Goal: Task Accomplishment & Management: Use online tool/utility

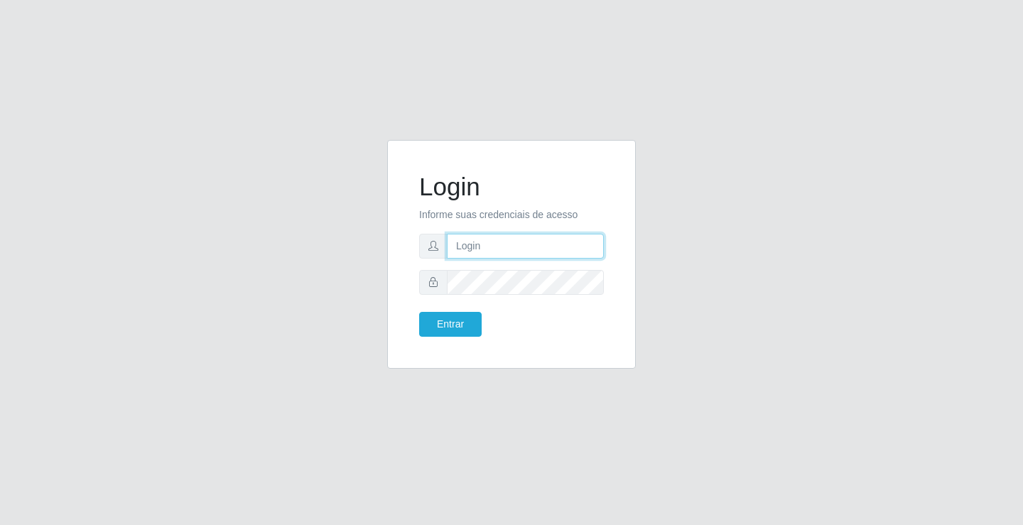
click at [470, 240] on input "text" at bounding box center [525, 246] width 157 height 25
type input "[PERSON_NAME]"
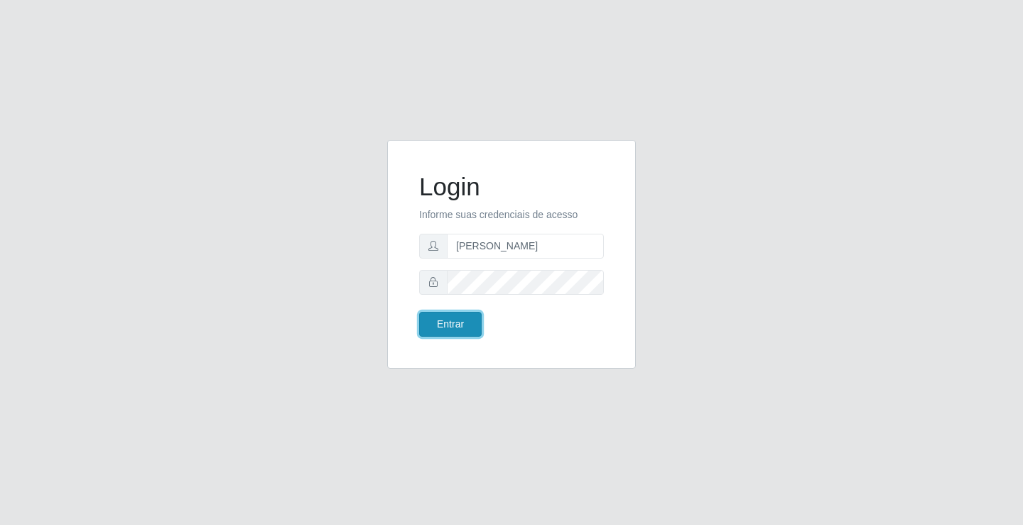
click at [448, 320] on button "Entrar" at bounding box center [450, 324] width 63 height 25
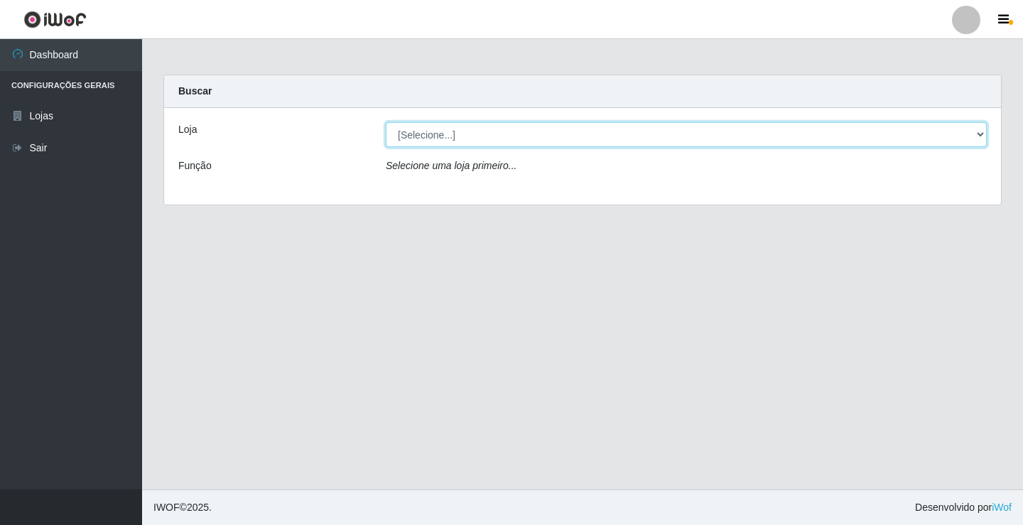
click at [461, 145] on select "[Selecione...] Ideal - Conceição" at bounding box center [686, 134] width 601 height 25
select select "231"
click at [386, 122] on select "[Selecione...] Ideal - Conceição" at bounding box center [686, 134] width 601 height 25
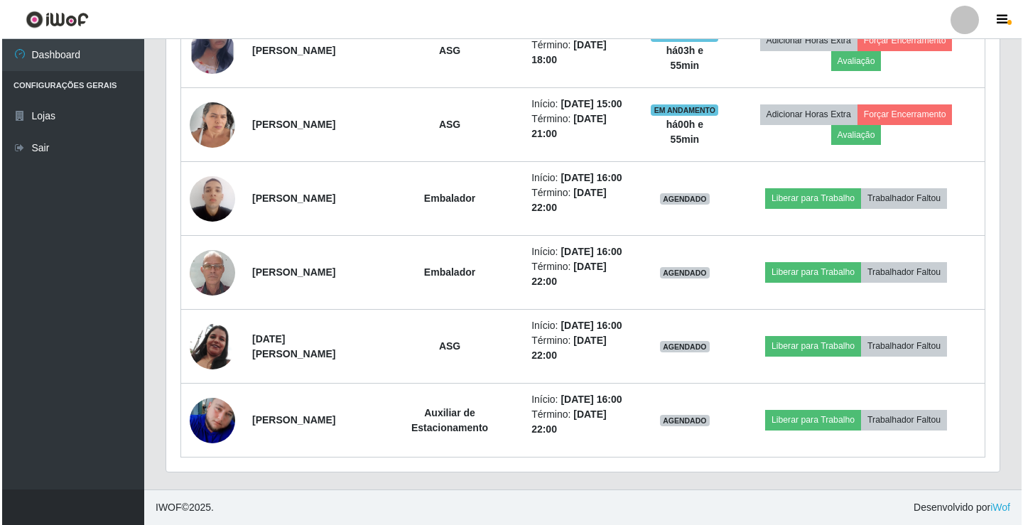
scroll to position [852, 0]
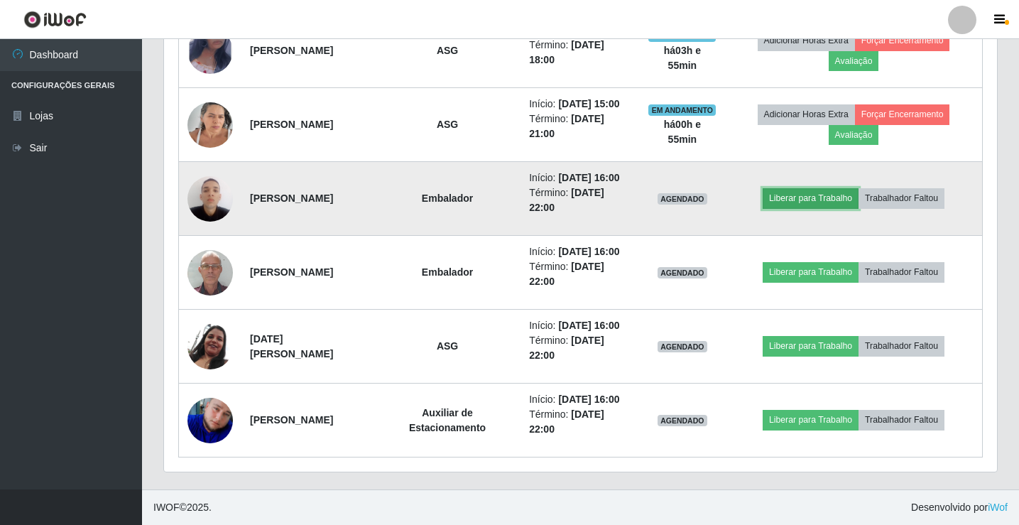
click at [844, 188] on button "Liberar para Trabalho" at bounding box center [811, 198] width 96 height 20
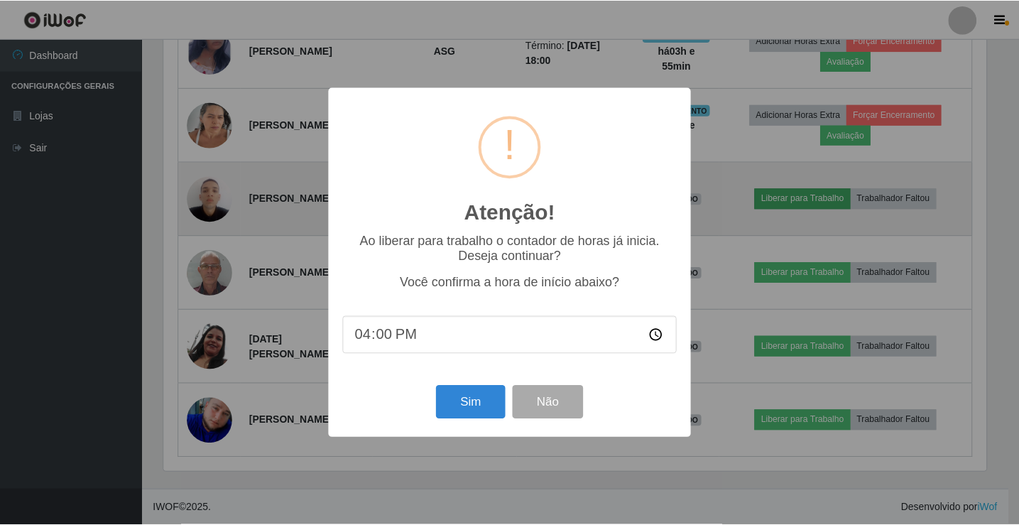
scroll to position [295, 826]
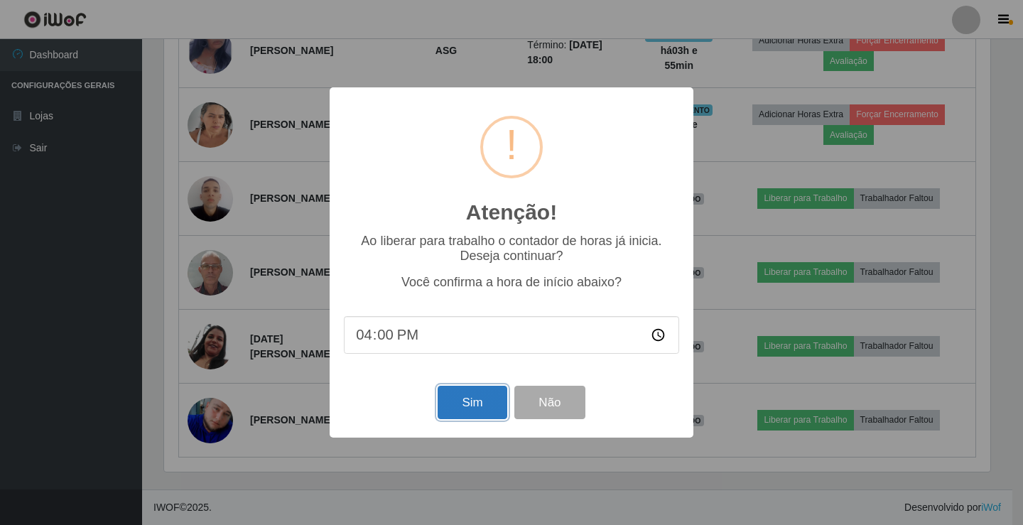
click at [453, 394] on button "Sim" at bounding box center [472, 402] width 69 height 33
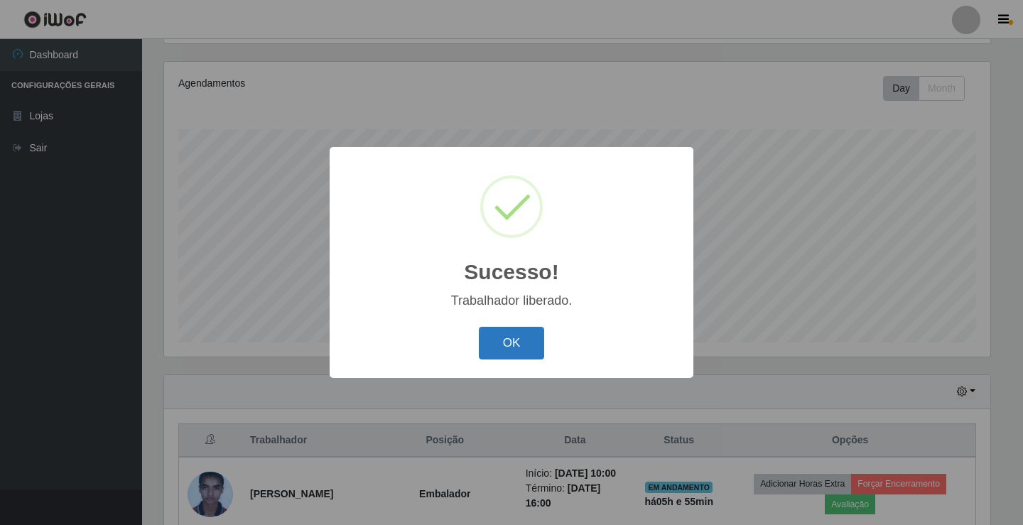
click at [518, 345] on button "OK" at bounding box center [512, 343] width 66 height 33
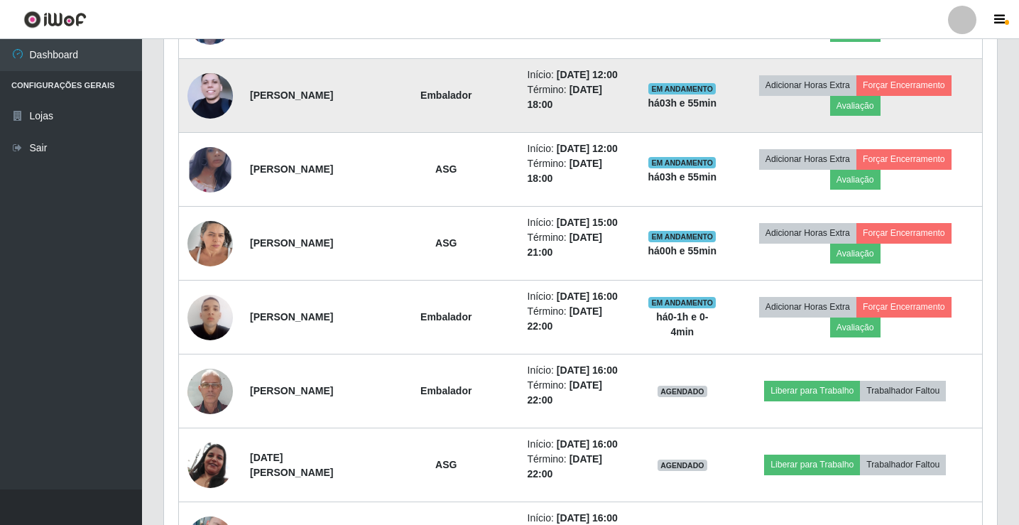
scroll to position [663, 0]
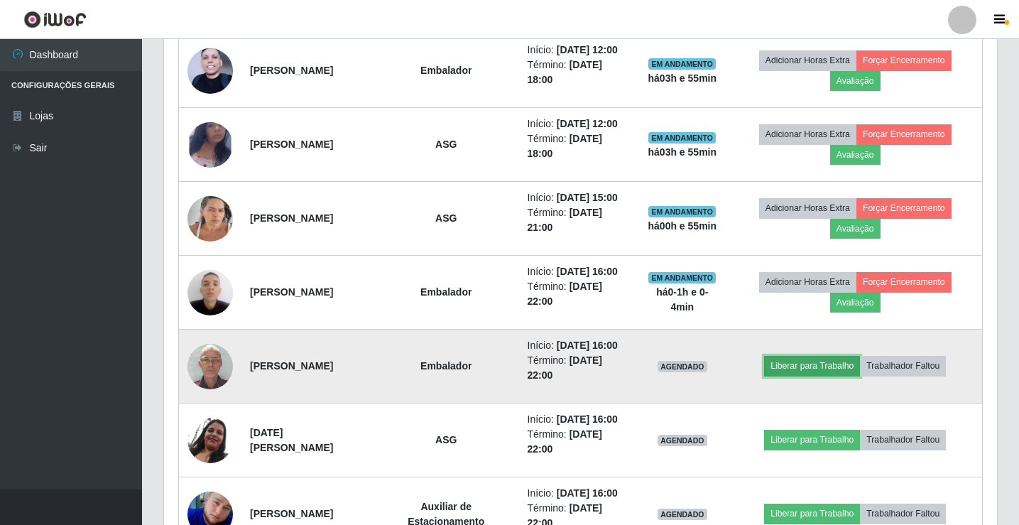
click at [847, 376] on button "Liberar para Trabalho" at bounding box center [812, 366] width 96 height 20
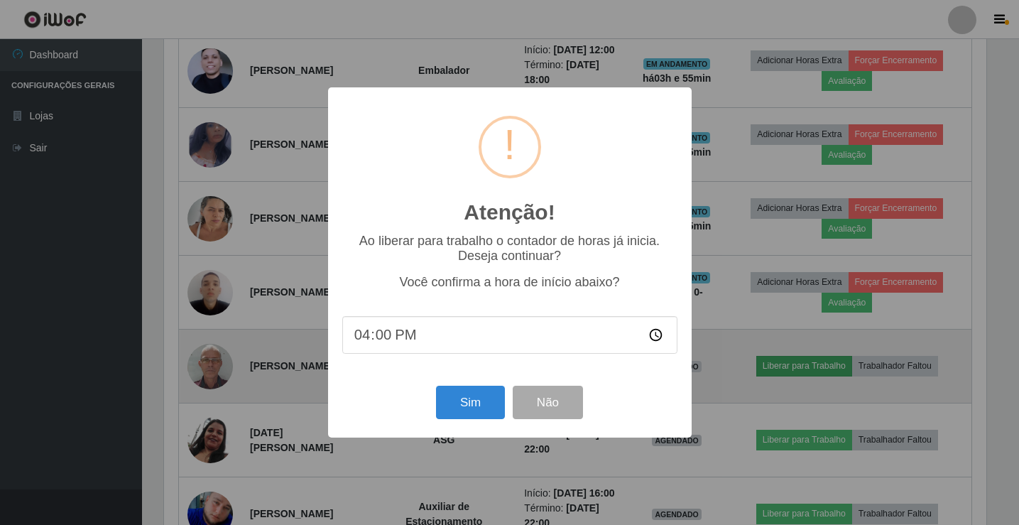
scroll to position [295, 826]
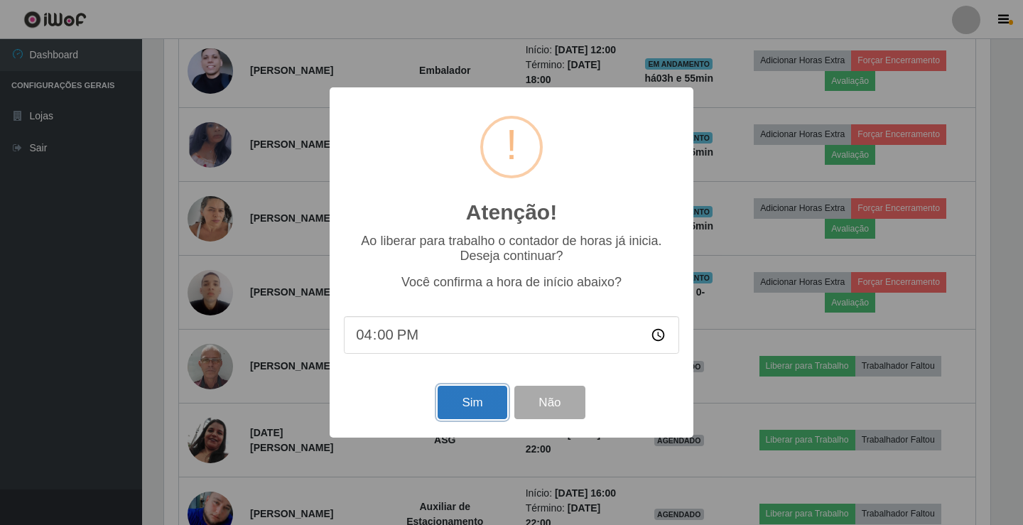
click at [477, 416] on button "Sim" at bounding box center [472, 402] width 69 height 33
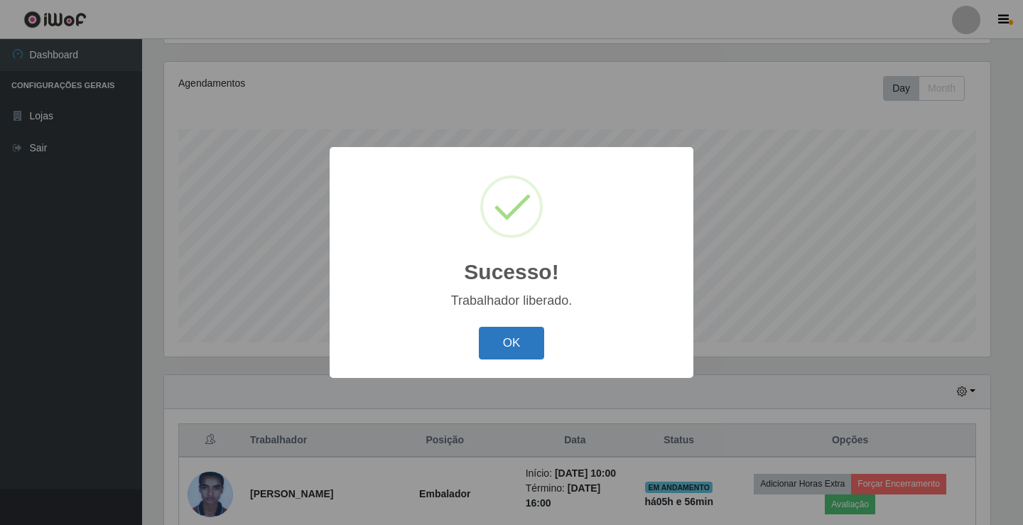
click at [488, 340] on button "OK" at bounding box center [512, 343] width 66 height 33
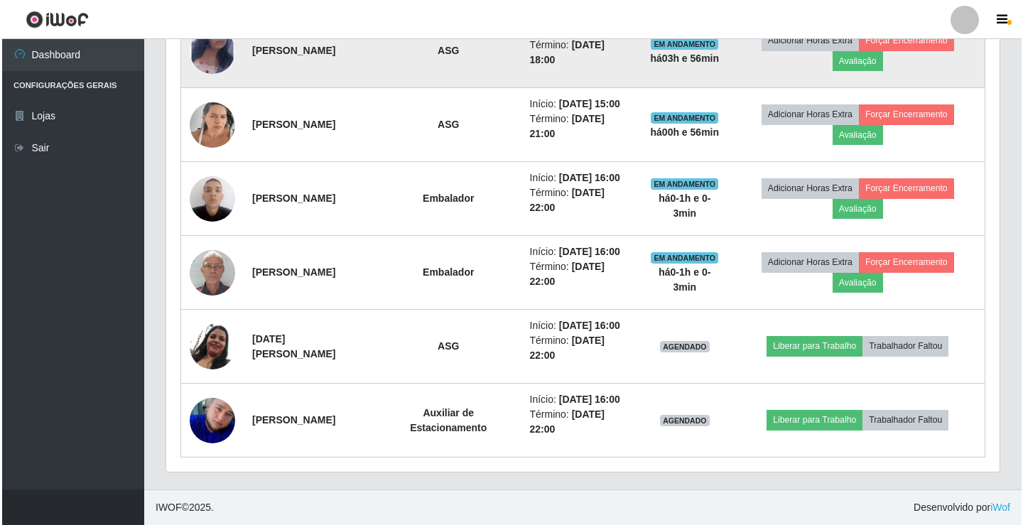
scroll to position [876, 0]
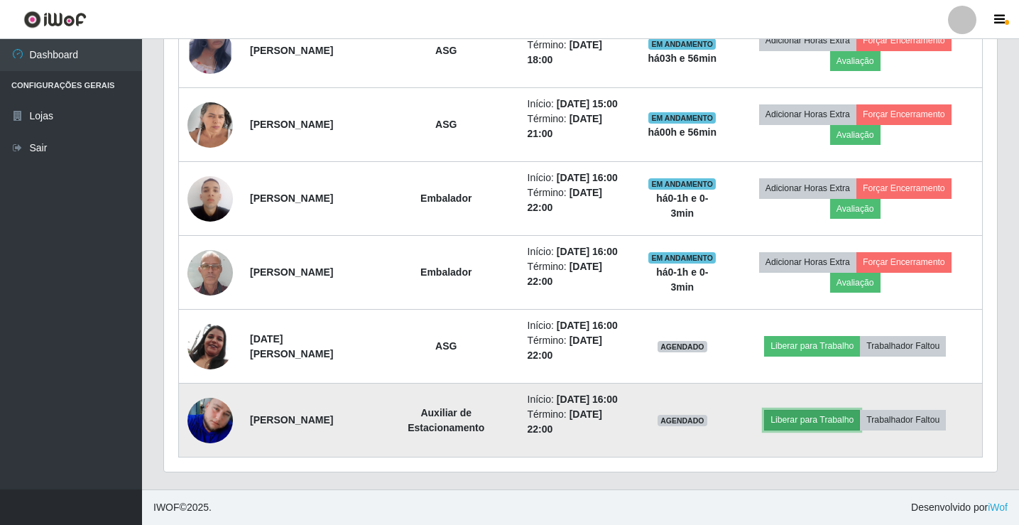
click at [795, 415] on button "Liberar para Trabalho" at bounding box center [812, 420] width 96 height 20
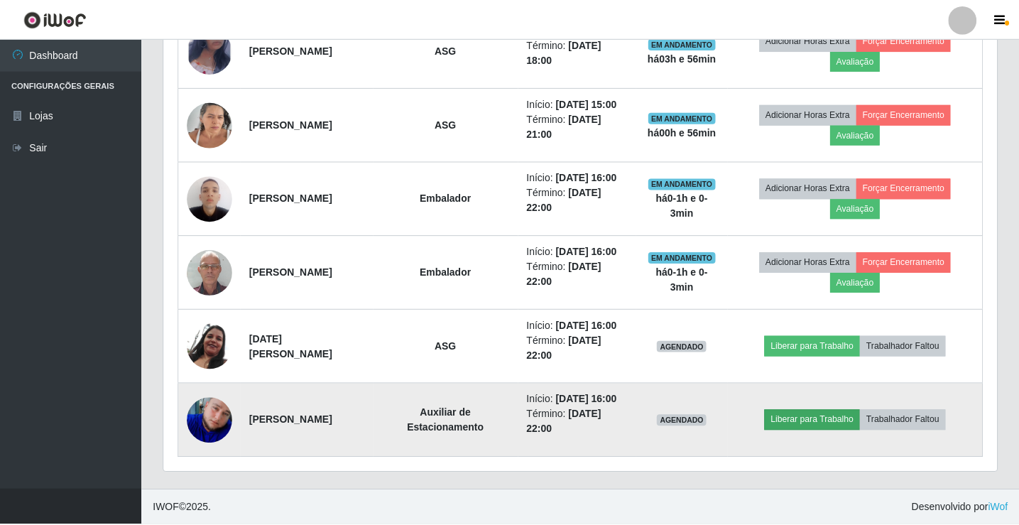
scroll to position [295, 826]
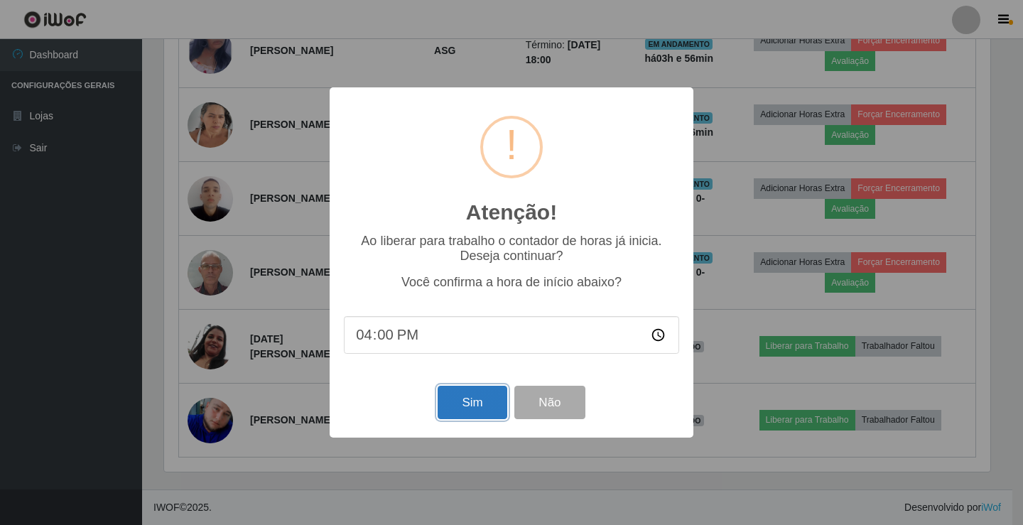
click at [494, 408] on button "Sim" at bounding box center [472, 402] width 69 height 33
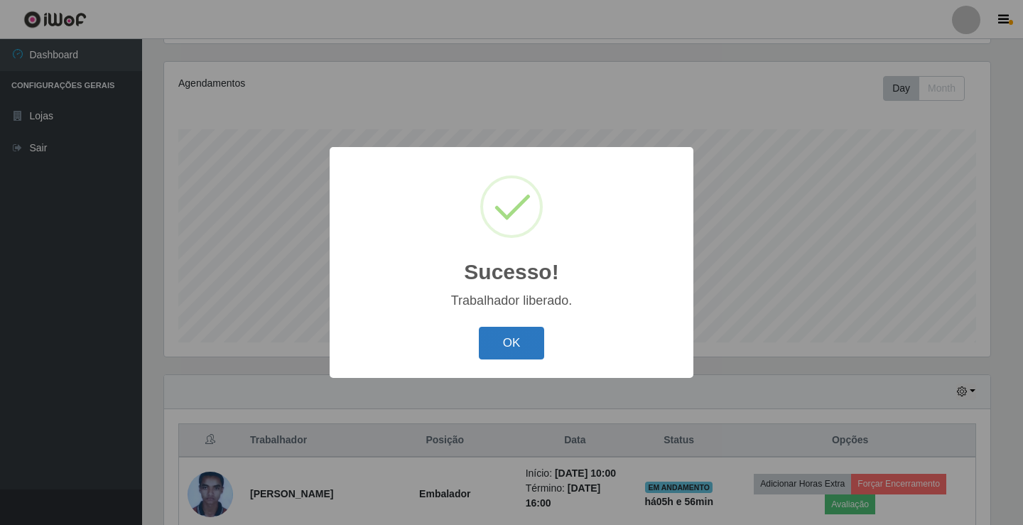
click at [499, 347] on button "OK" at bounding box center [512, 343] width 66 height 33
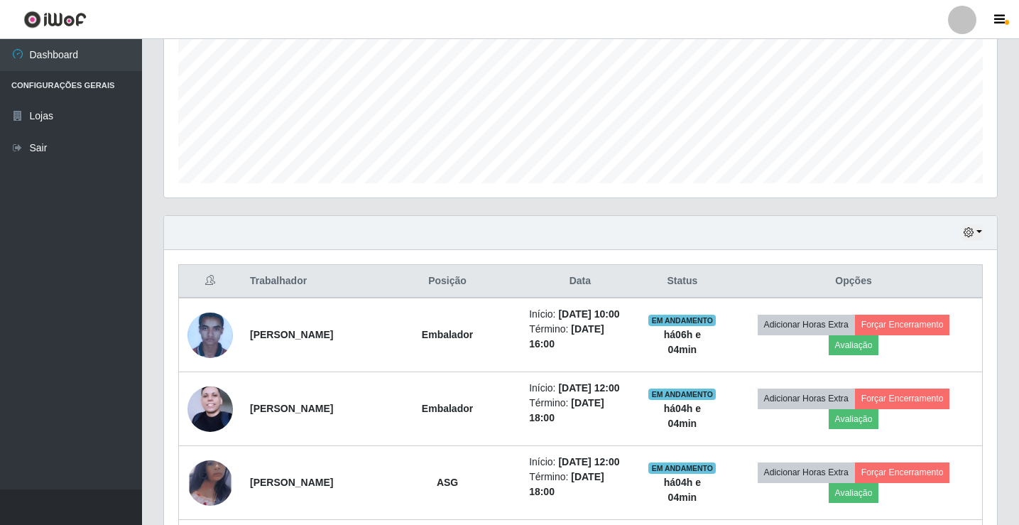
scroll to position [308, 0]
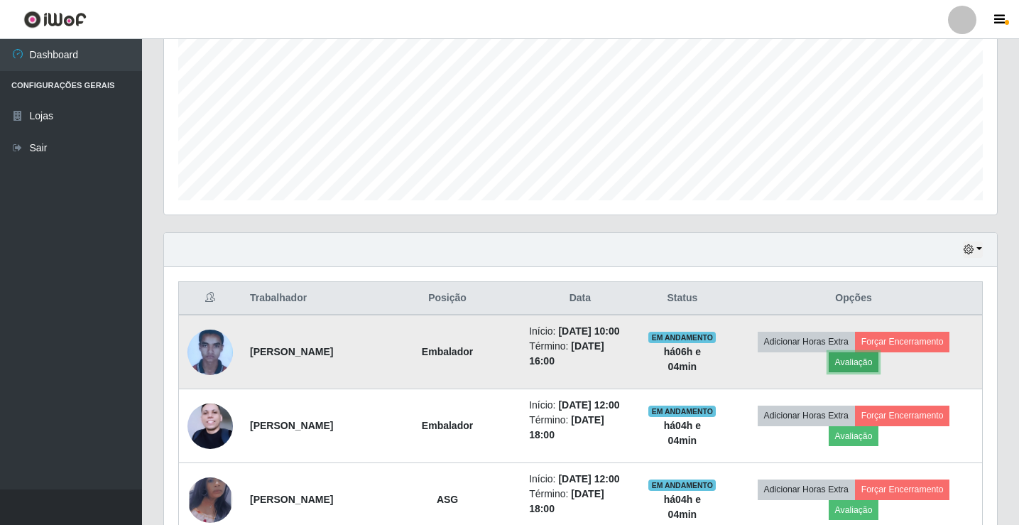
click at [877, 368] on button "Avaliação" at bounding box center [854, 362] width 50 height 20
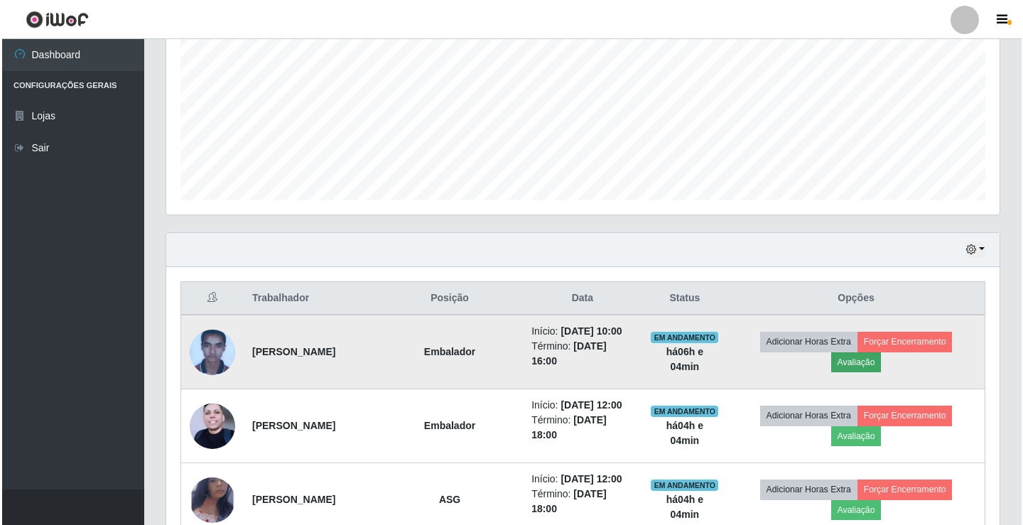
scroll to position [295, 826]
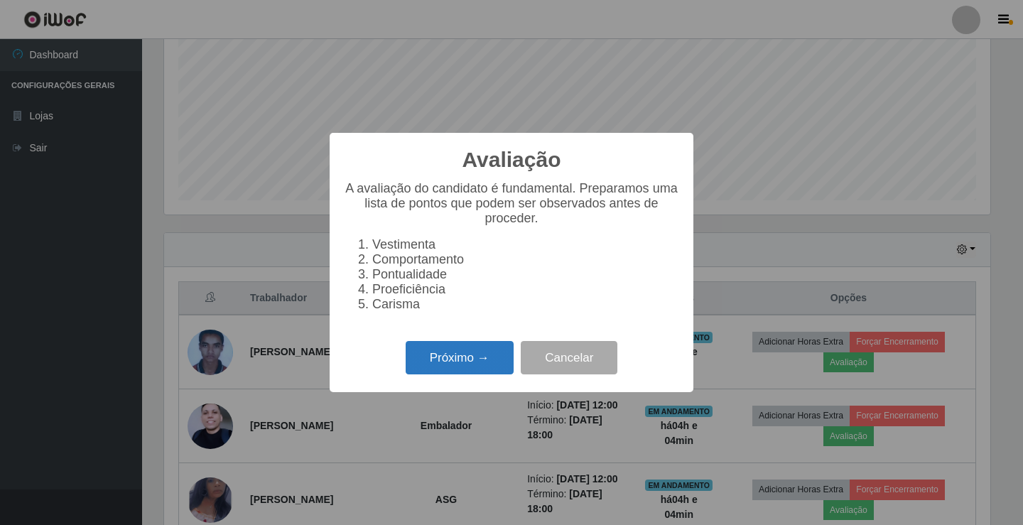
click at [446, 359] on button "Próximo →" at bounding box center [460, 357] width 108 height 33
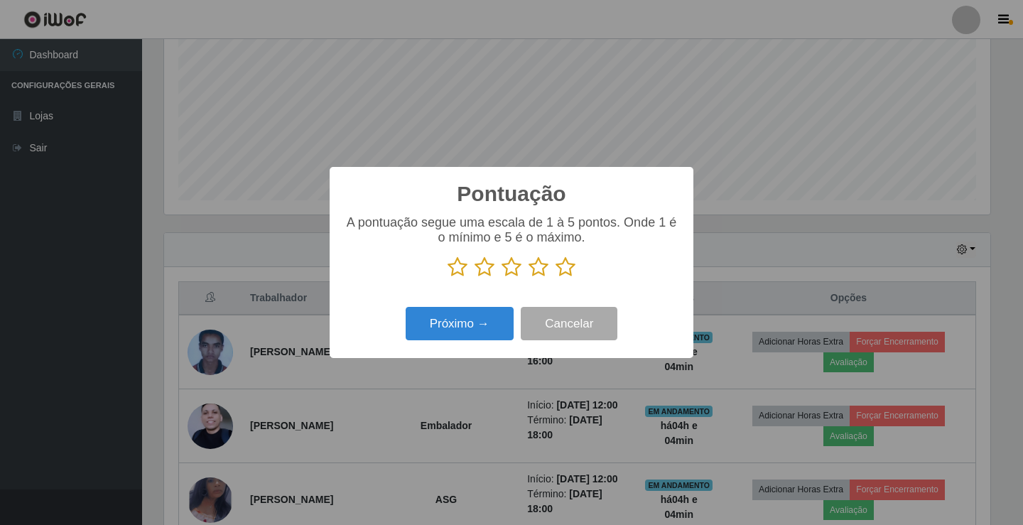
scroll to position [710094, 709563]
click at [567, 266] on icon at bounding box center [566, 266] width 20 height 21
click at [556, 278] on input "radio" at bounding box center [556, 278] width 0 height 0
click at [463, 327] on button "Próximo →" at bounding box center [460, 323] width 108 height 33
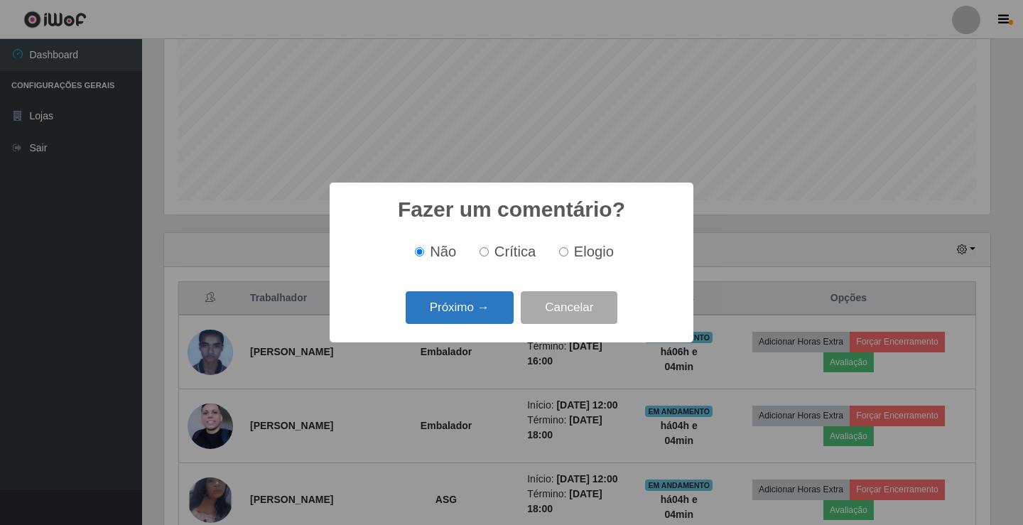
click at [482, 310] on button "Próximo →" at bounding box center [460, 307] width 108 height 33
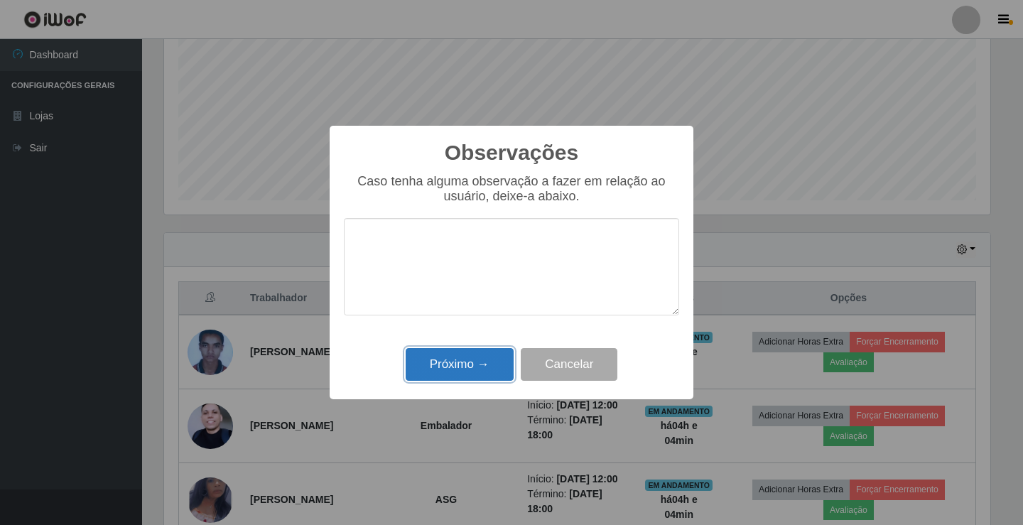
click at [477, 374] on button "Próximo →" at bounding box center [460, 364] width 108 height 33
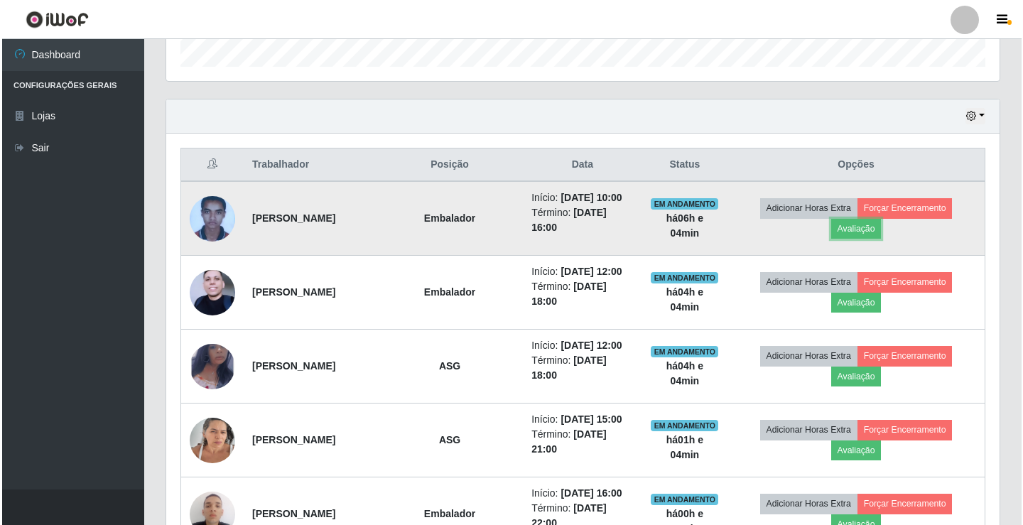
scroll to position [450, 0]
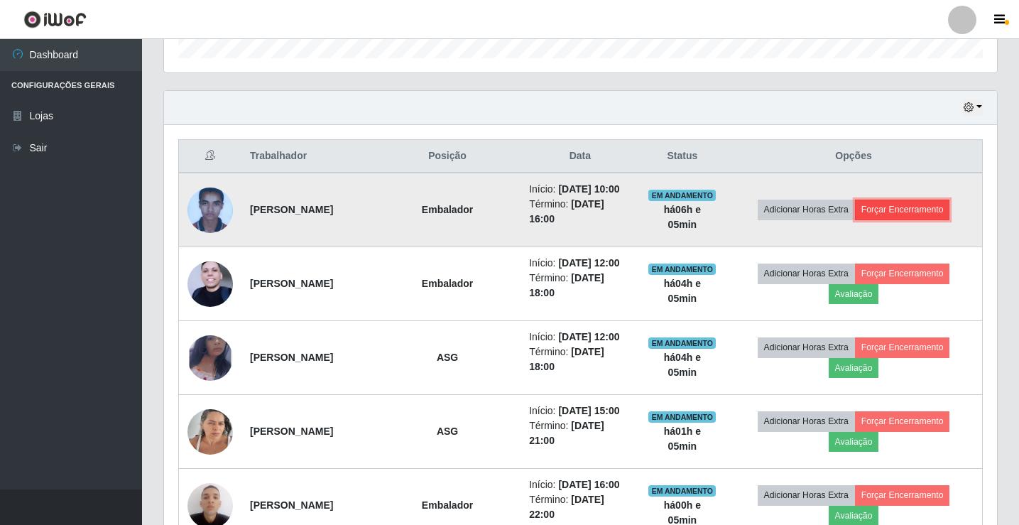
click at [907, 219] on button "Forçar Encerramento" at bounding box center [902, 210] width 95 height 20
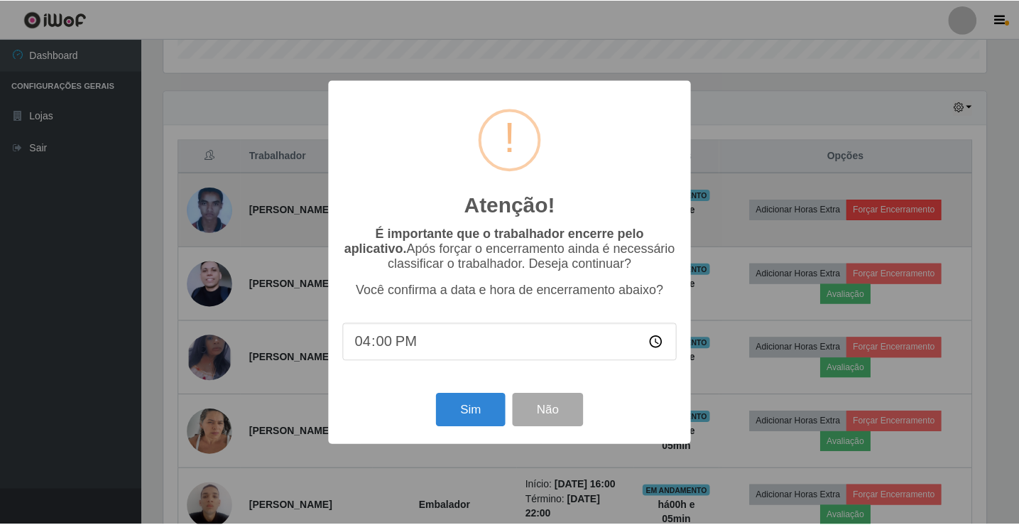
scroll to position [295, 826]
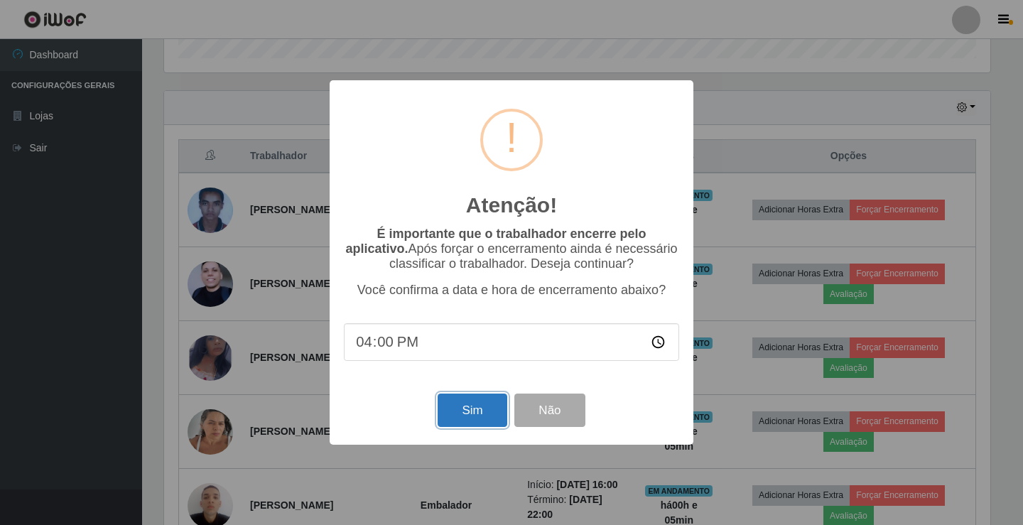
click at [465, 406] on button "Sim" at bounding box center [472, 410] width 69 height 33
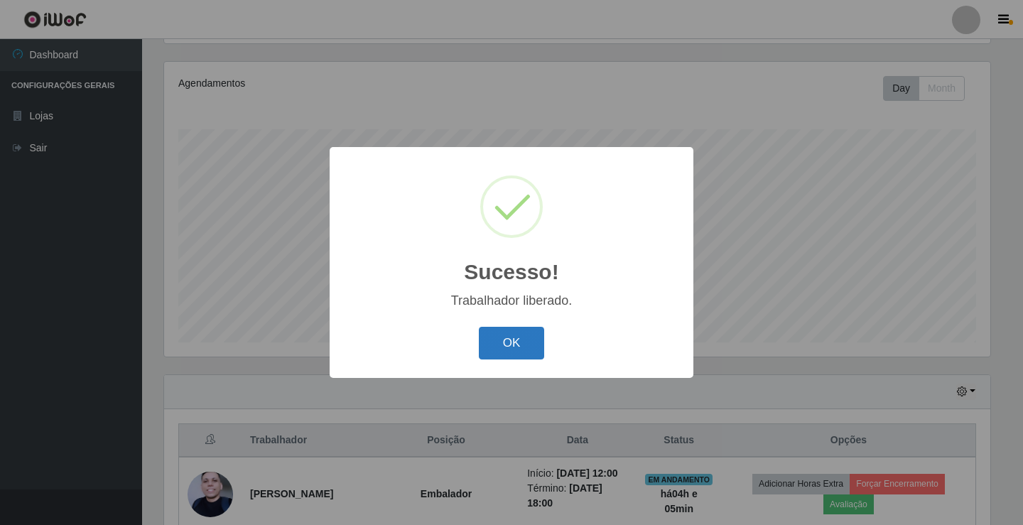
click at [517, 338] on button "OK" at bounding box center [512, 343] width 66 height 33
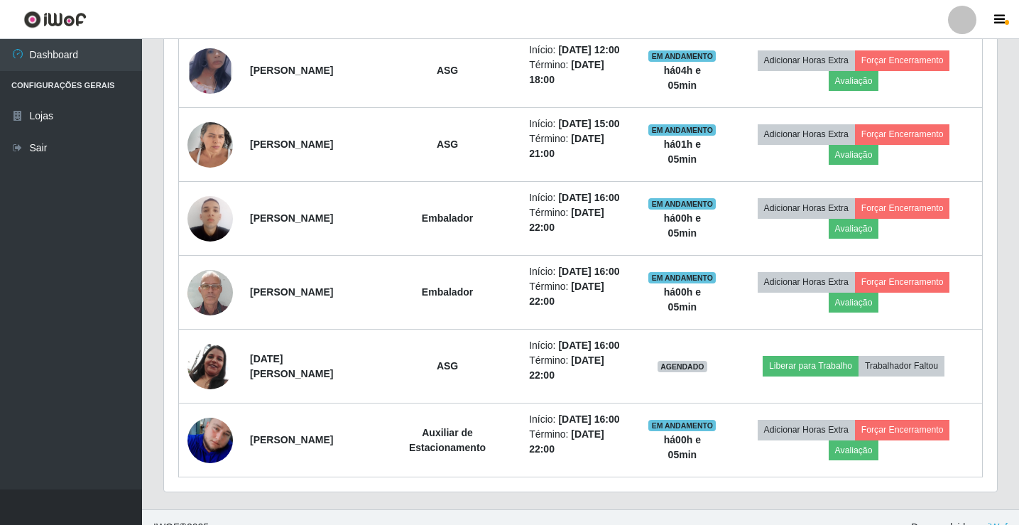
scroll to position [379, 0]
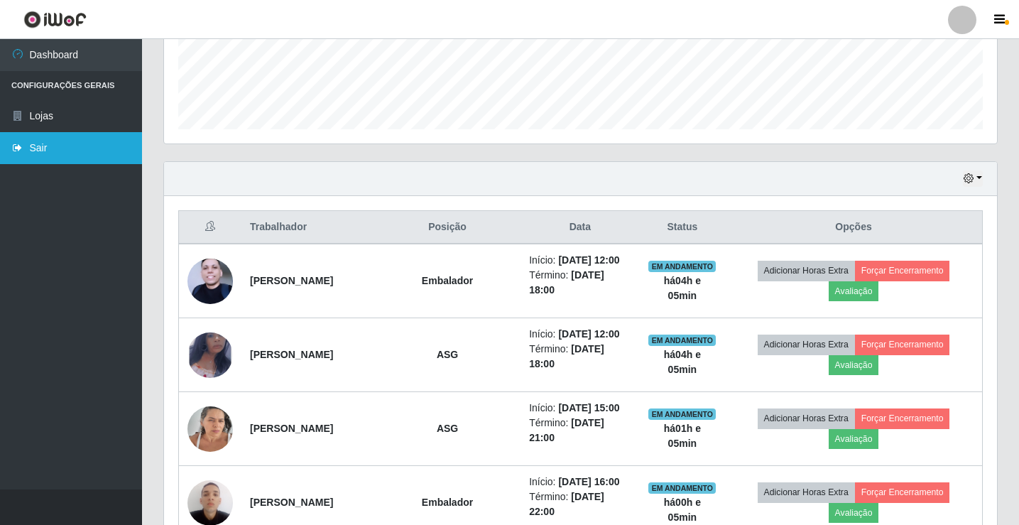
click at [13, 152] on icon at bounding box center [17, 148] width 13 height 10
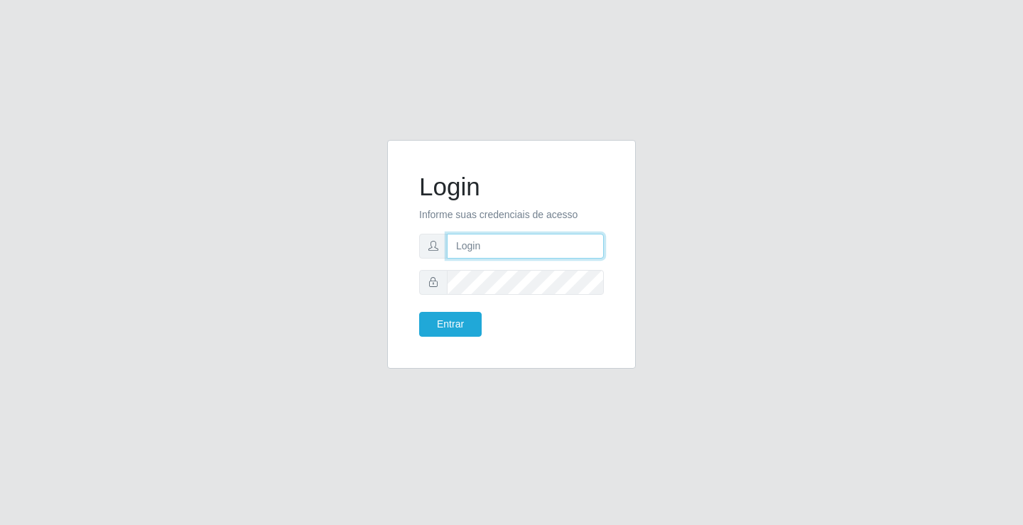
click at [515, 248] on input "text" at bounding box center [525, 246] width 157 height 25
type input "ediane@ideal"
click at [419, 312] on button "Entrar" at bounding box center [450, 324] width 63 height 25
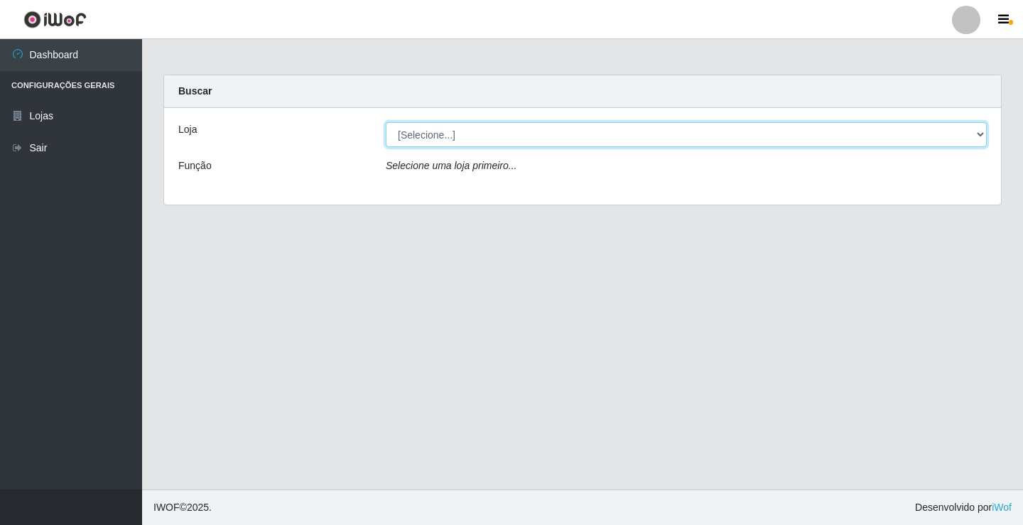
drag, startPoint x: 437, startPoint y: 133, endPoint x: 437, endPoint y: 142, distance: 9.2
click at [437, 133] on select "[Selecione...] Ideal - Conceição" at bounding box center [686, 134] width 601 height 25
select select "231"
click at [386, 122] on select "[Selecione...] Ideal - Conceição" at bounding box center [686, 134] width 601 height 25
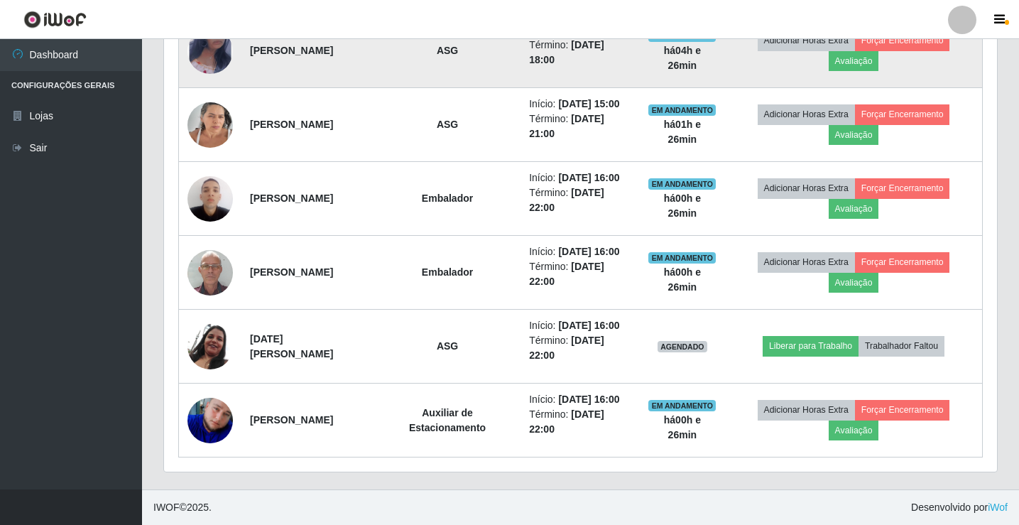
scroll to position [781, 0]
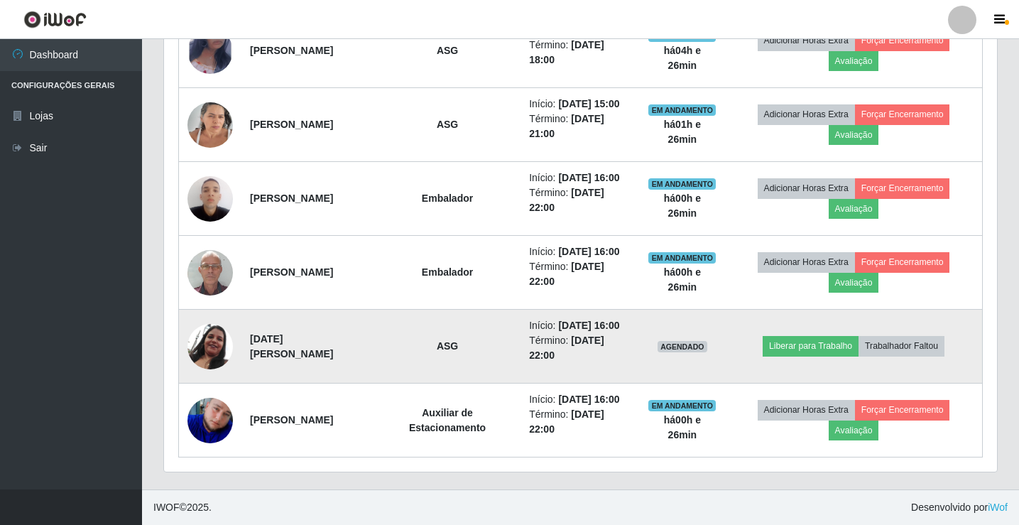
click at [208, 330] on img at bounding box center [210, 346] width 45 height 46
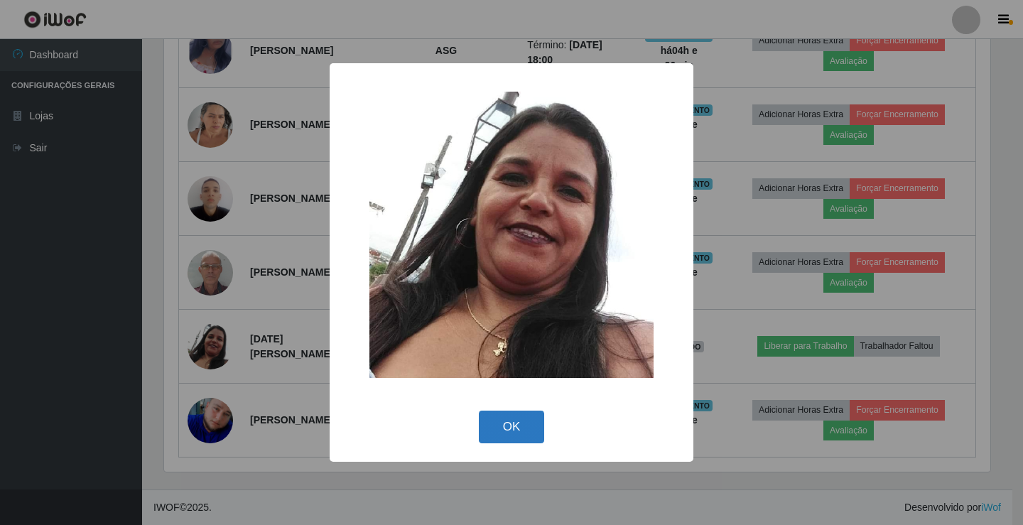
click at [515, 430] on button "OK" at bounding box center [512, 427] width 66 height 33
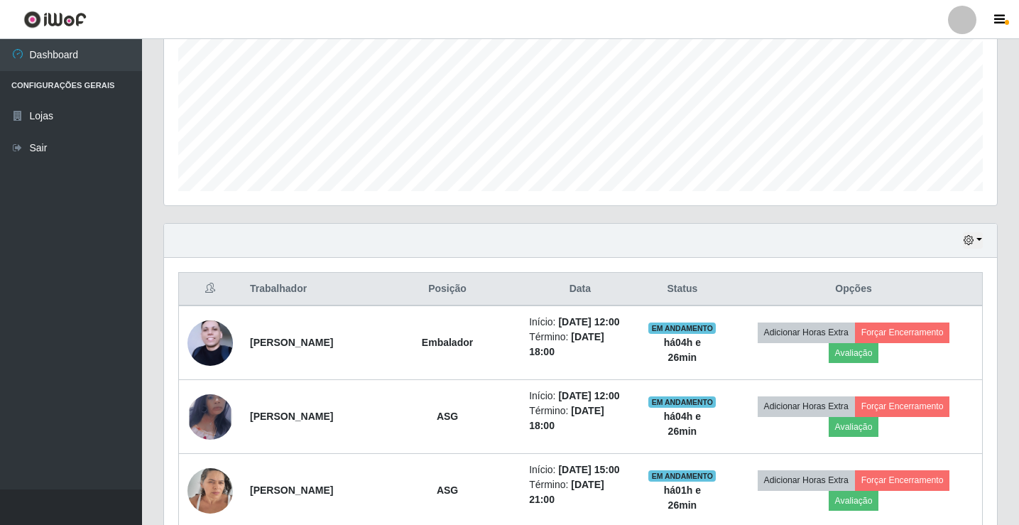
scroll to position [284, 0]
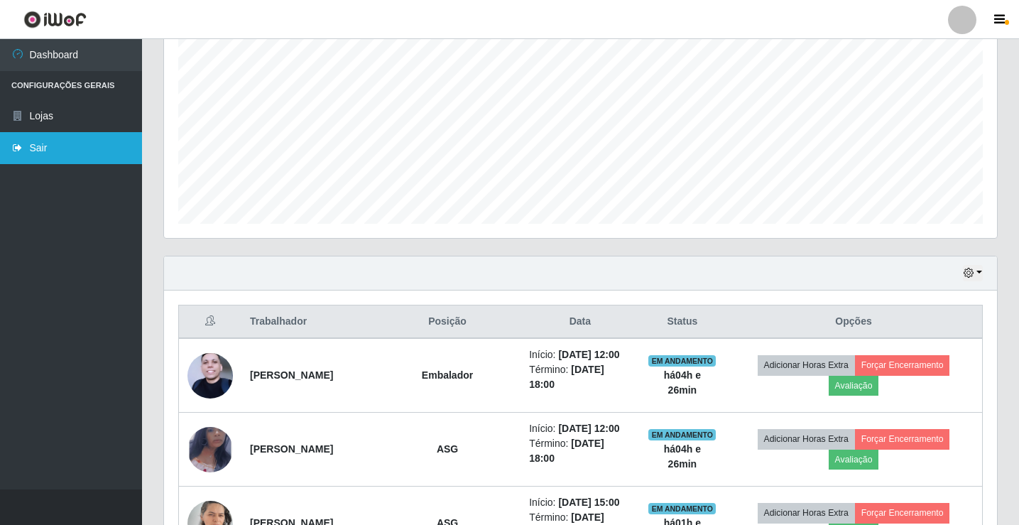
click at [87, 141] on link "Sair" at bounding box center [71, 148] width 142 height 32
